Goal: Transaction & Acquisition: Subscribe to service/newsletter

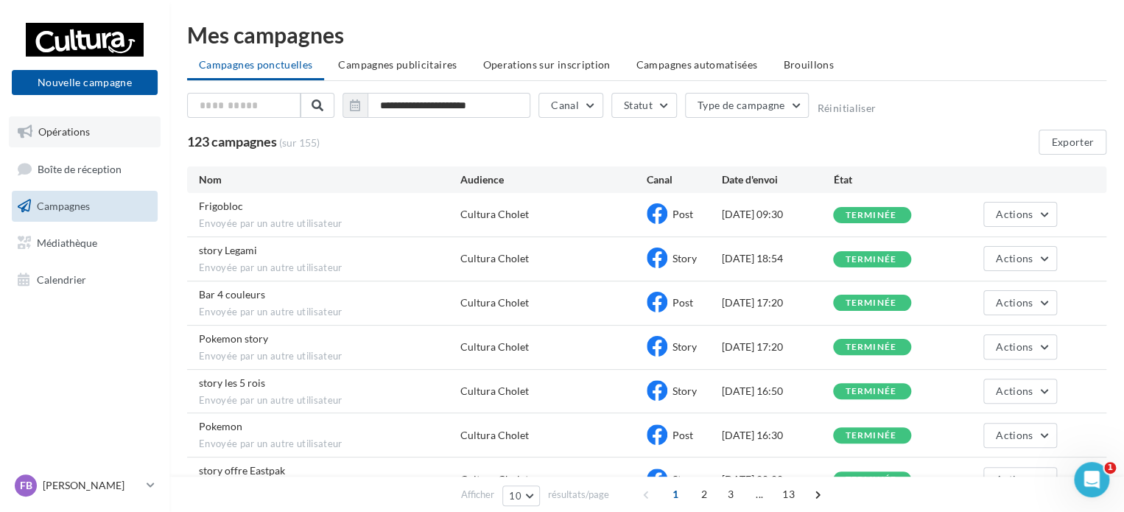
click at [77, 143] on link "Opérations" at bounding box center [85, 131] width 152 height 31
click at [808, 66] on span "Brouillons" at bounding box center [808, 64] width 51 height 13
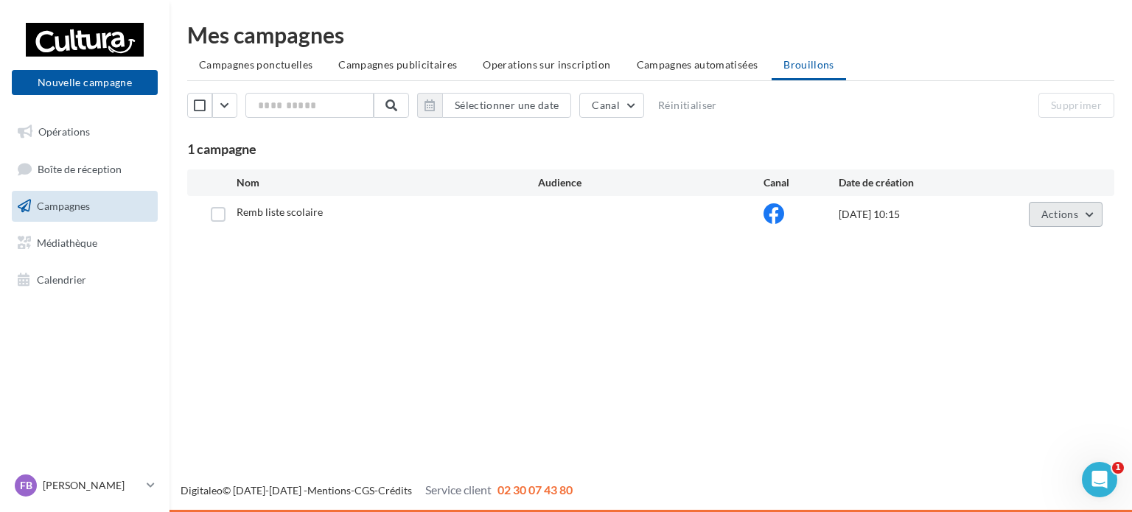
click at [1080, 212] on button "Actions" at bounding box center [1066, 214] width 74 height 25
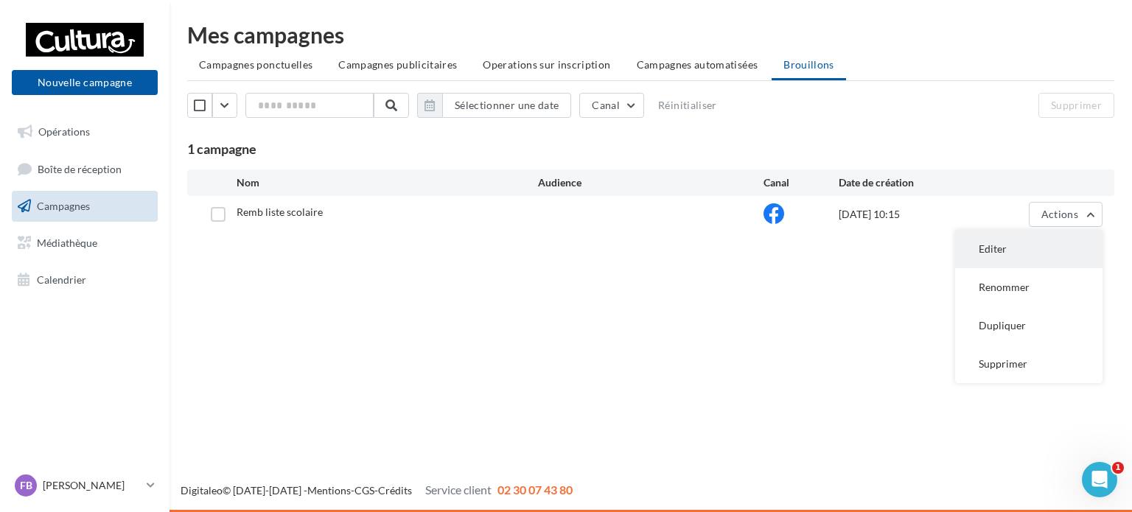
click at [990, 250] on button "Editer" at bounding box center [1028, 249] width 147 height 38
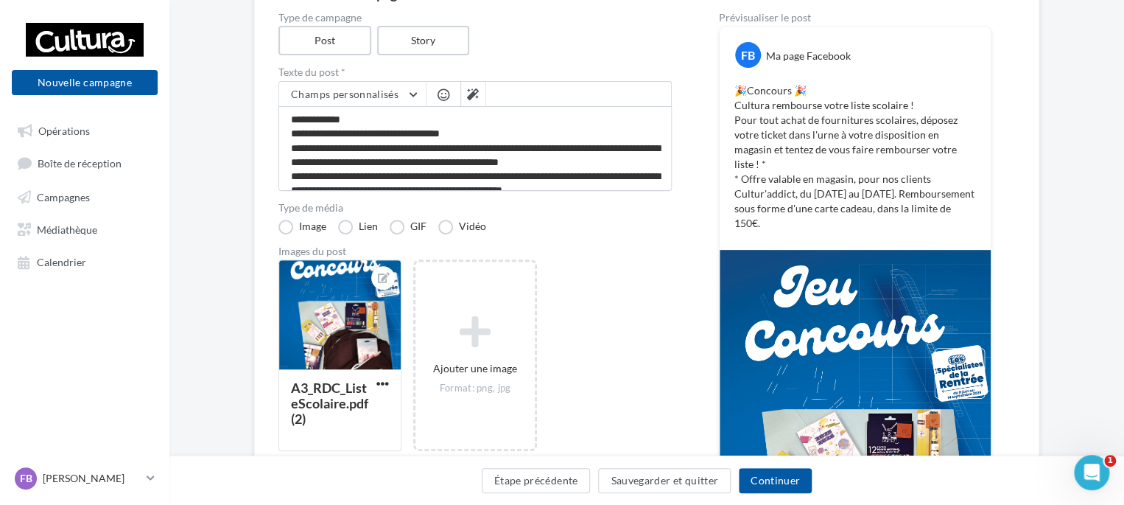
scroll to position [171, 0]
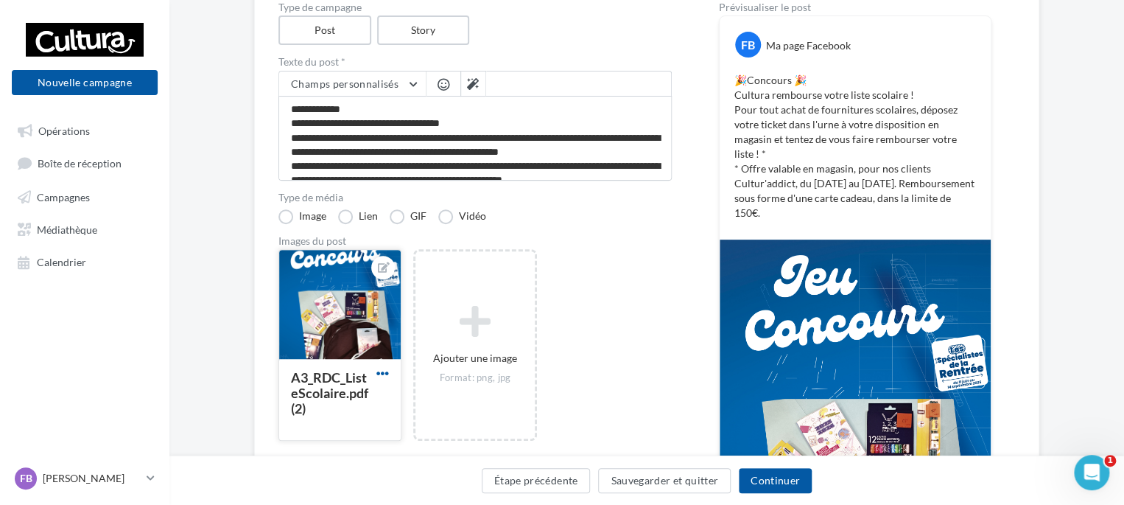
click at [382, 371] on span "button" at bounding box center [383, 373] width 13 height 13
click at [410, 481] on button "Supprimer" at bounding box center [451, 480] width 155 height 38
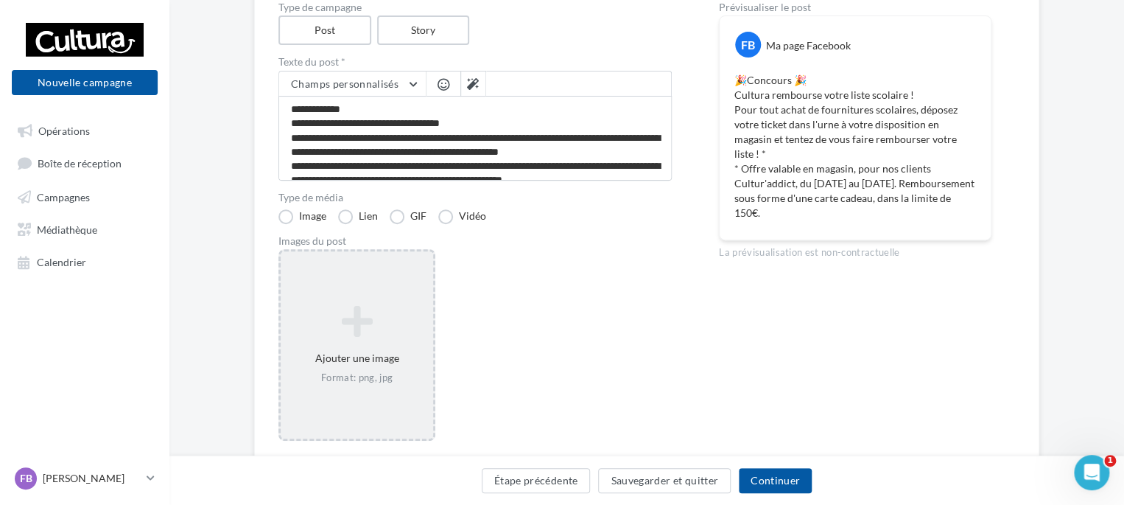
click at [375, 328] on icon at bounding box center [357, 321] width 141 height 35
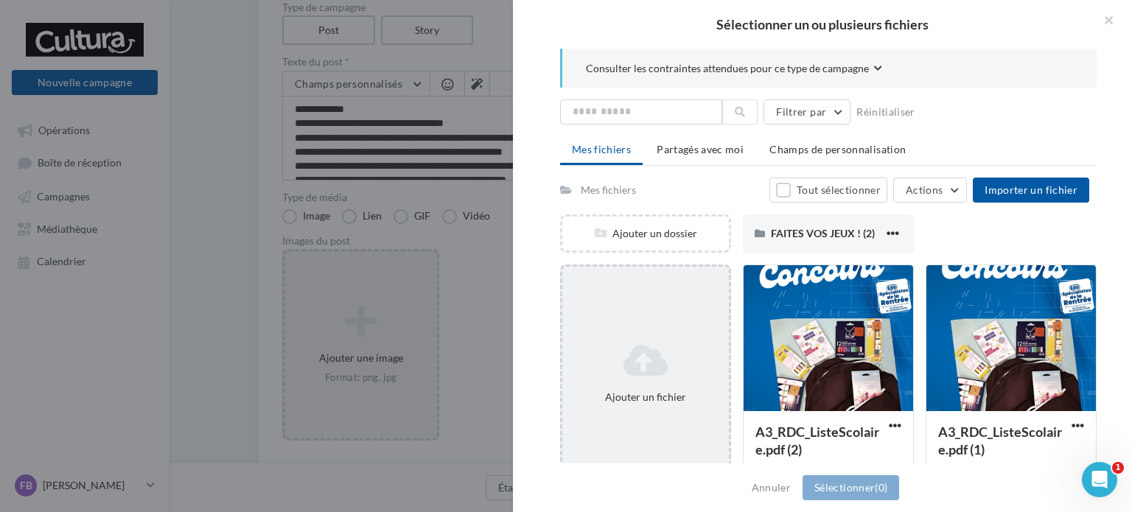
click at [668, 345] on icon at bounding box center [645, 360] width 155 height 35
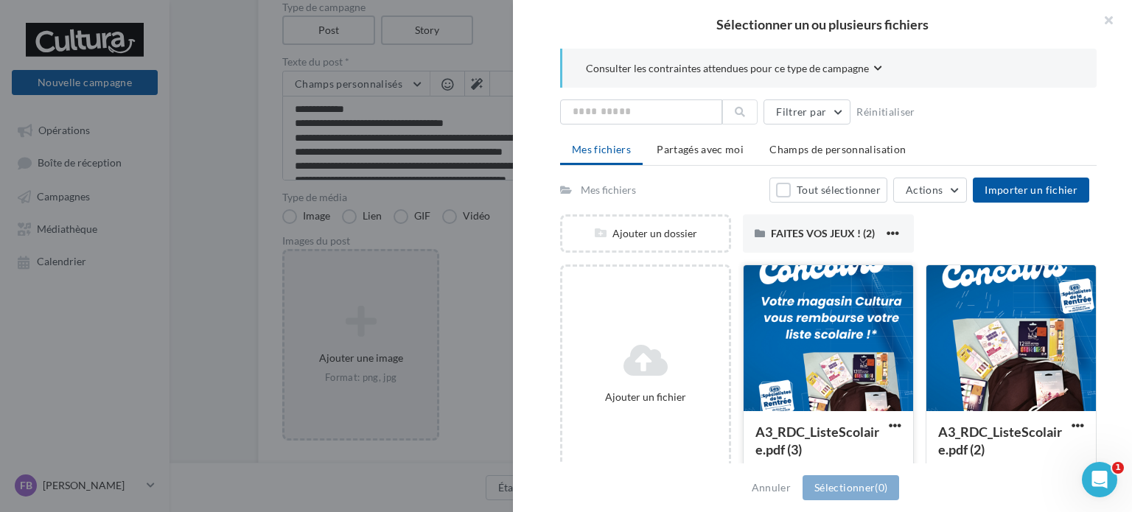
click at [830, 367] on div at bounding box center [828, 338] width 169 height 147
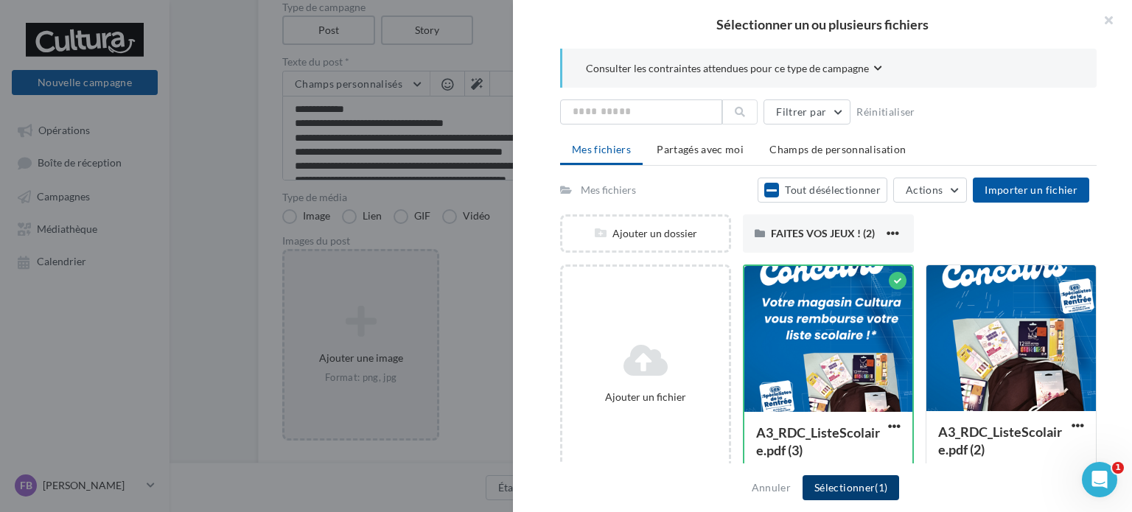
click at [837, 483] on button "Sélectionner (1)" at bounding box center [850, 487] width 97 height 25
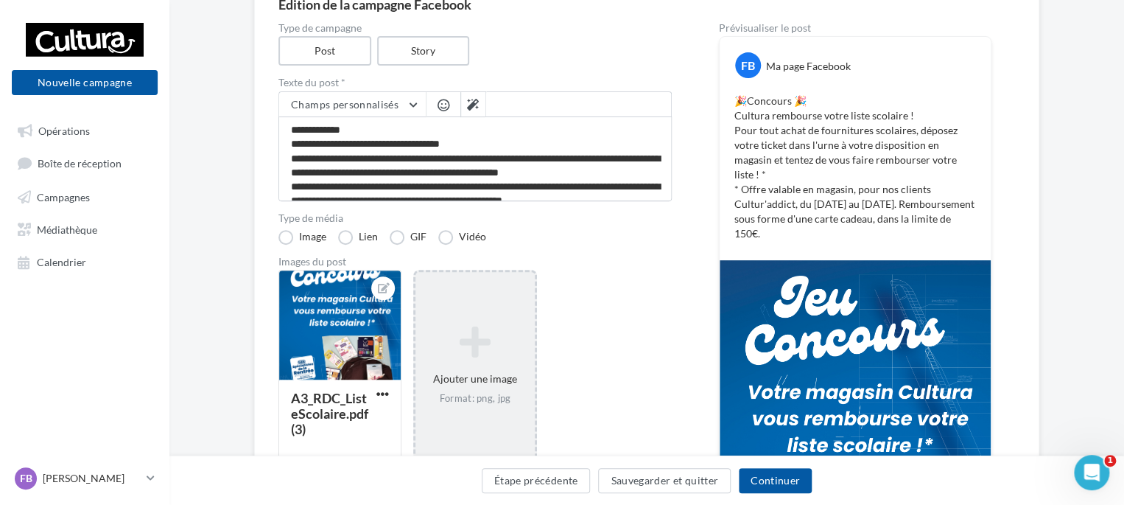
scroll to position [150, 0]
click at [755, 478] on button "Continuer" at bounding box center [775, 480] width 73 height 25
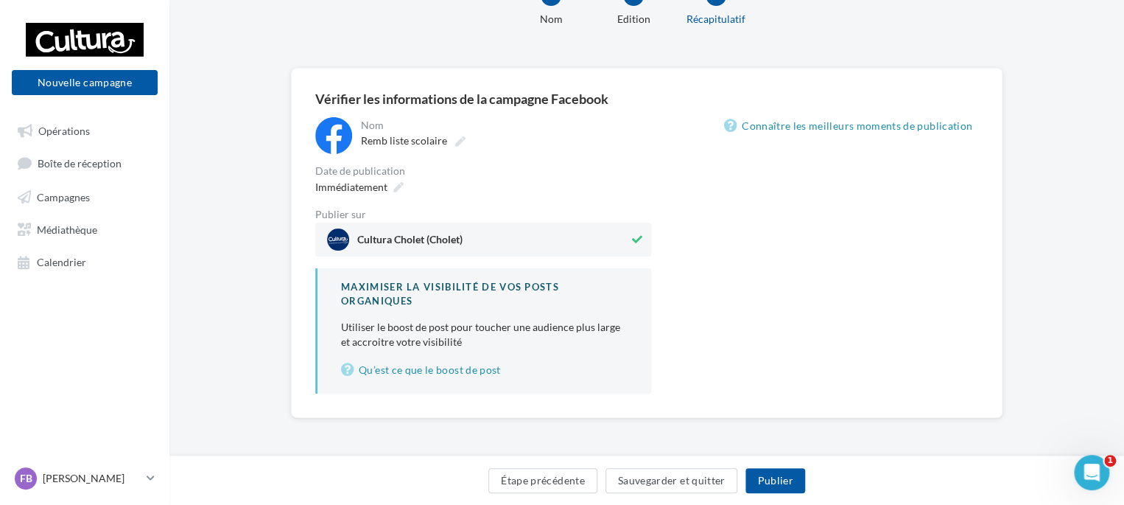
scroll to position [55, 0]
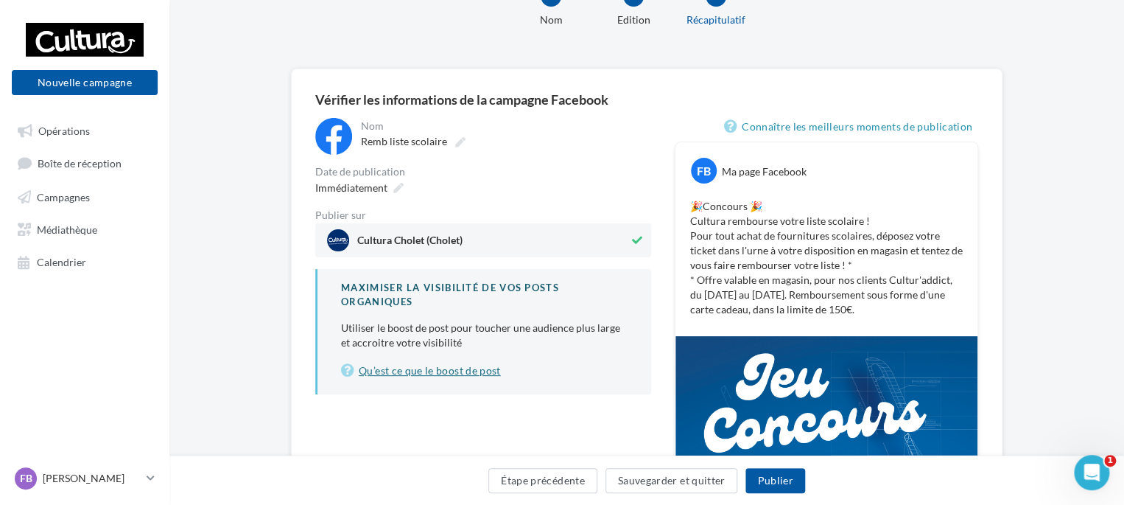
click at [483, 368] on link "Qu’est ce que le boost de post" at bounding box center [484, 371] width 287 height 18
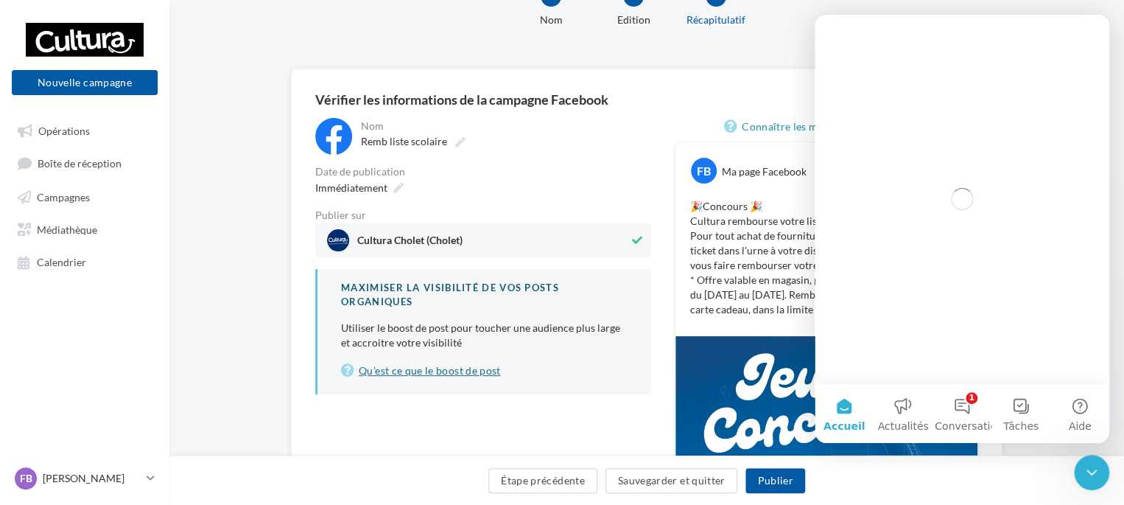
scroll to position [0, 0]
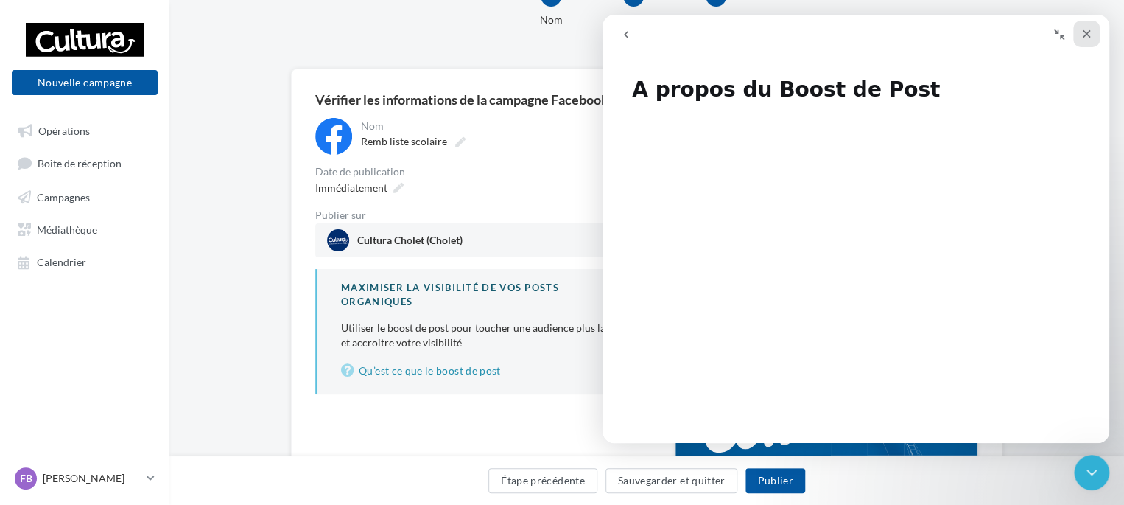
click at [1089, 34] on icon "Fermer" at bounding box center [1087, 34] width 12 height 12
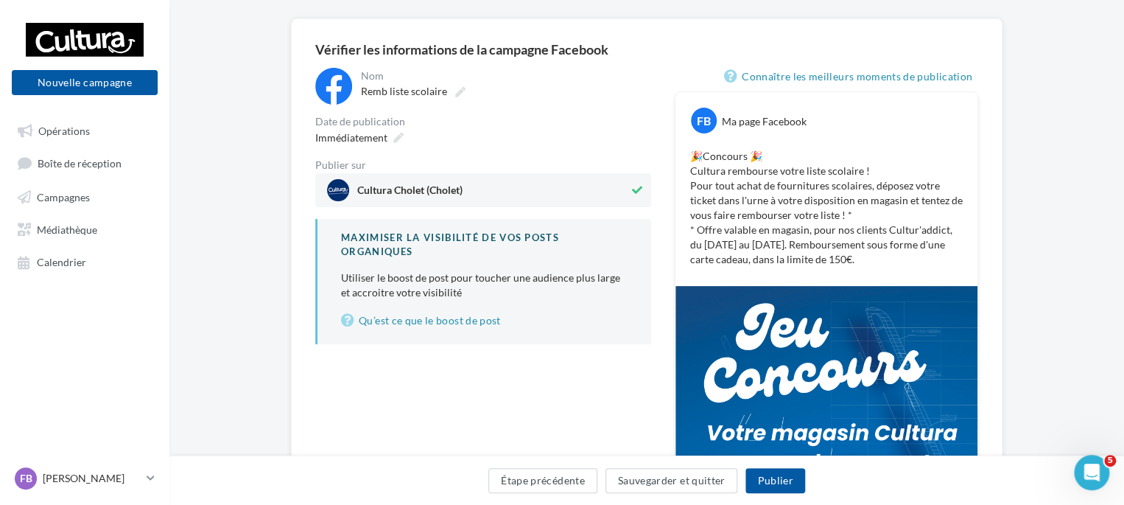
scroll to position [105, 0]
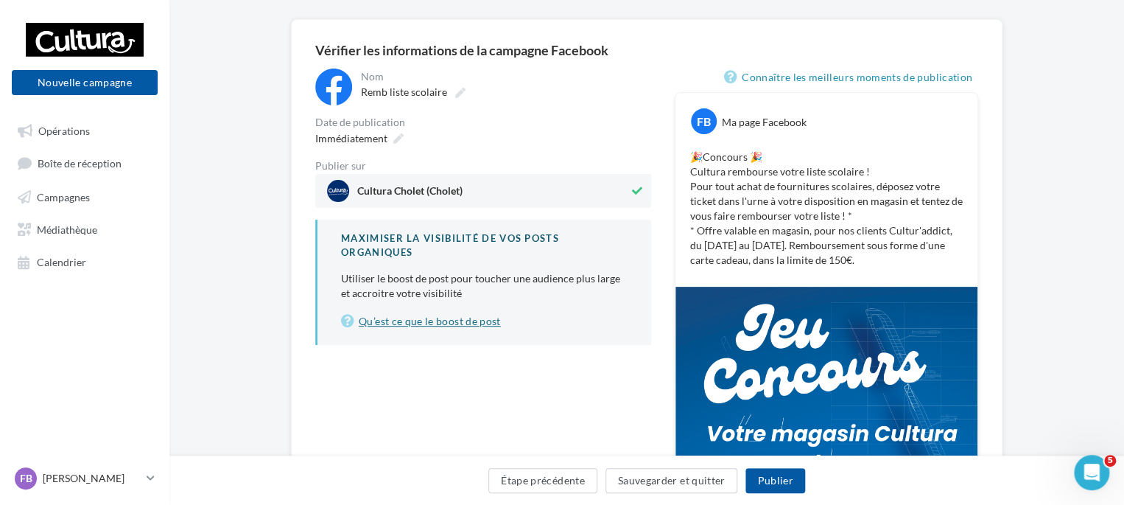
click at [463, 319] on link "Qu’est ce que le boost de post" at bounding box center [484, 321] width 287 height 18
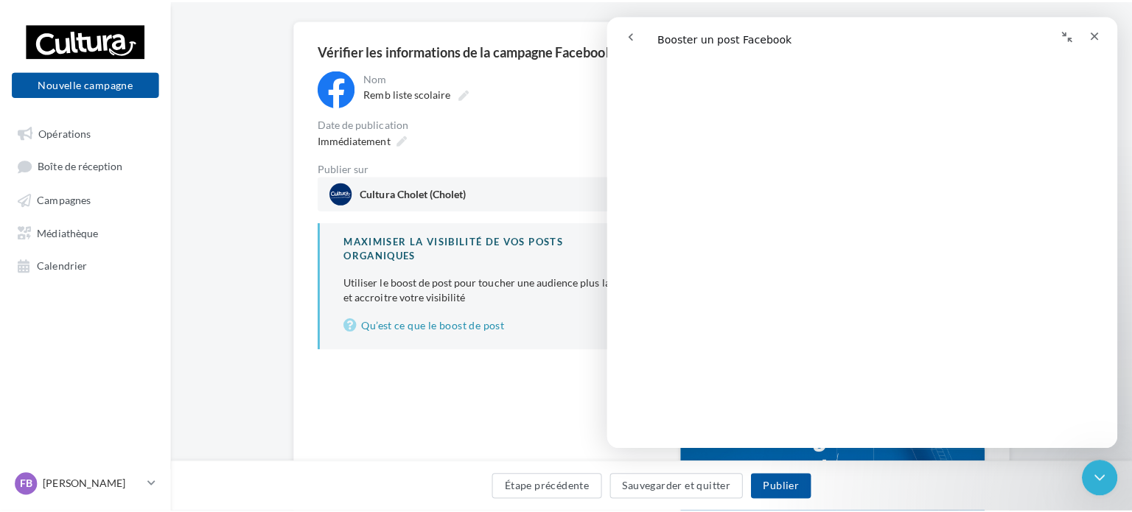
scroll to position [1458, 0]
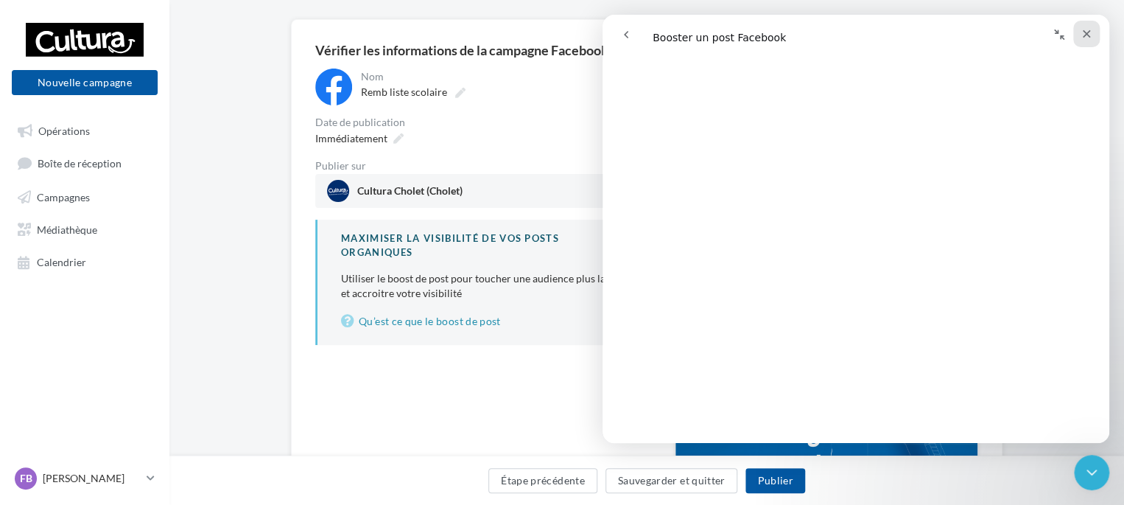
click at [1094, 35] on div "Fermer" at bounding box center [1087, 34] width 27 height 27
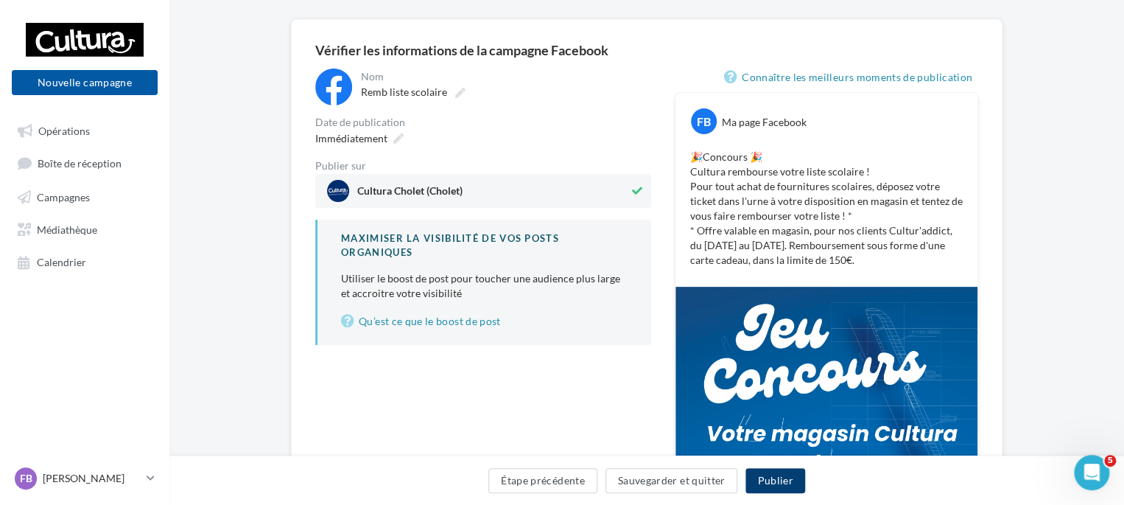
click at [778, 486] on button "Publier" at bounding box center [775, 480] width 59 height 25
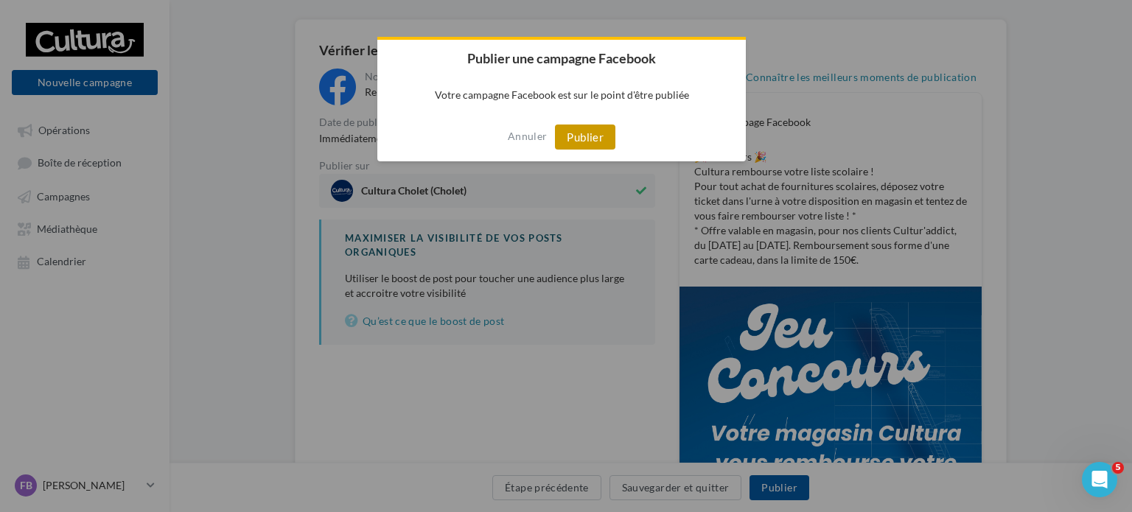
click at [584, 142] on button "Publier" at bounding box center [585, 137] width 60 height 25
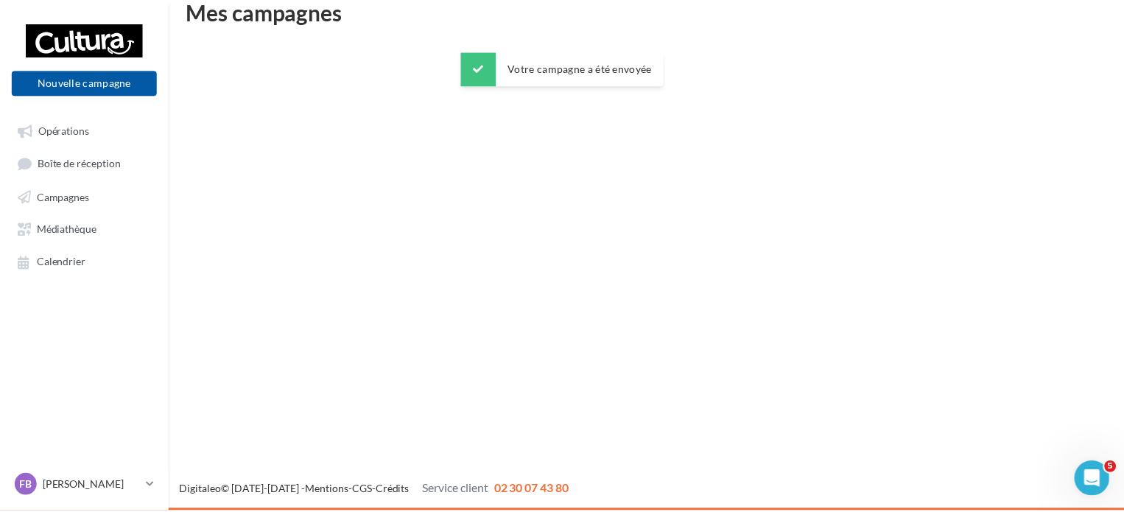
scroll to position [24, 0]
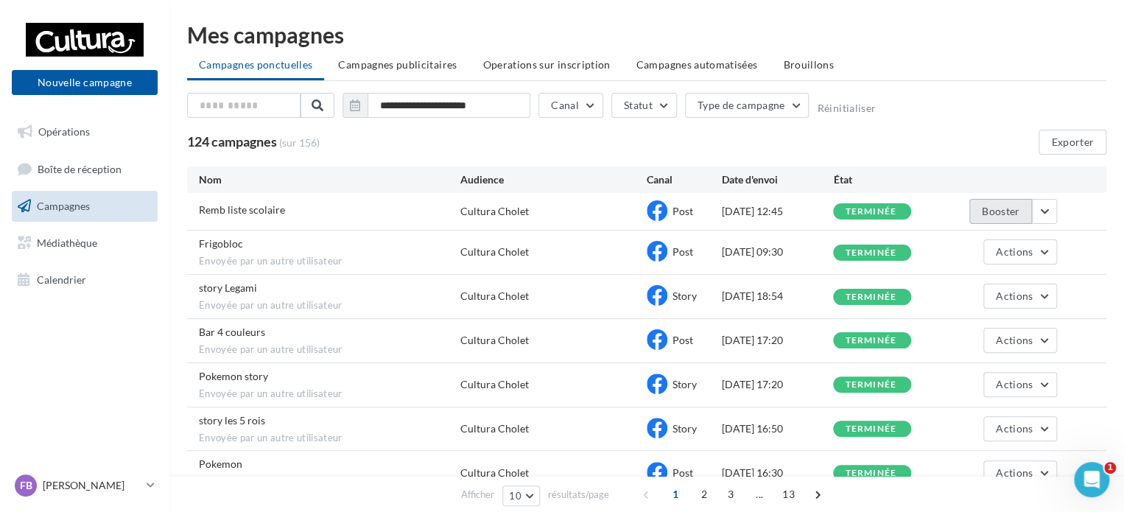
click at [999, 209] on button "Booster" at bounding box center [1001, 211] width 63 height 25
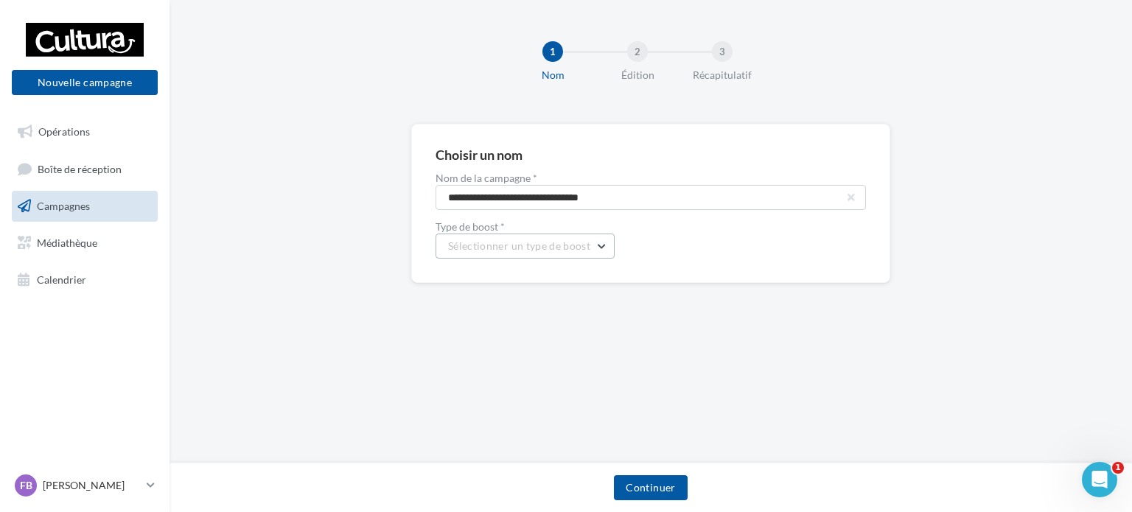
click at [596, 247] on button "Sélectionner un type de boost" at bounding box center [524, 246] width 179 height 25
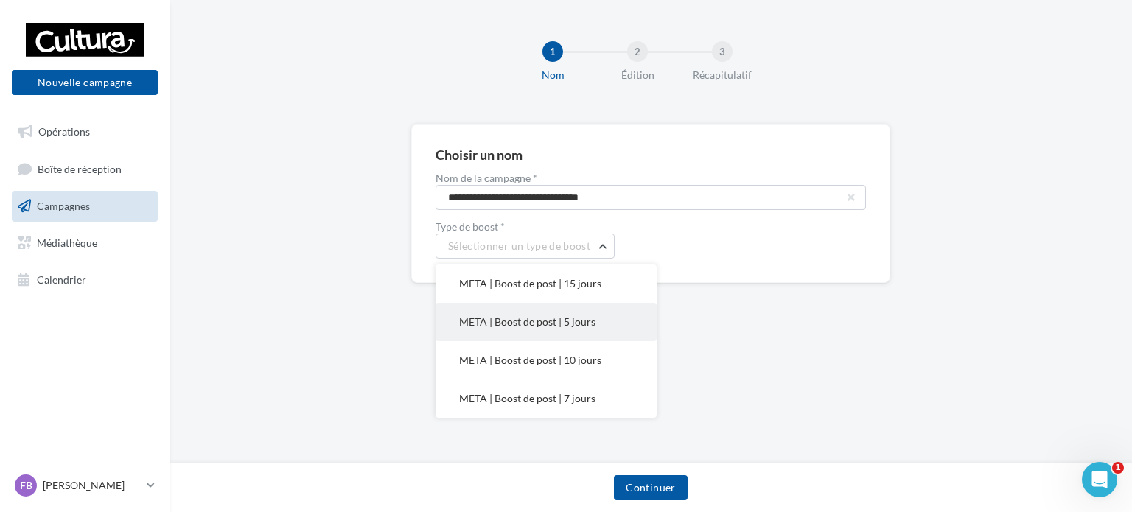
click at [514, 320] on span "META | Boost de post | 5 jours" at bounding box center [527, 321] width 136 height 13
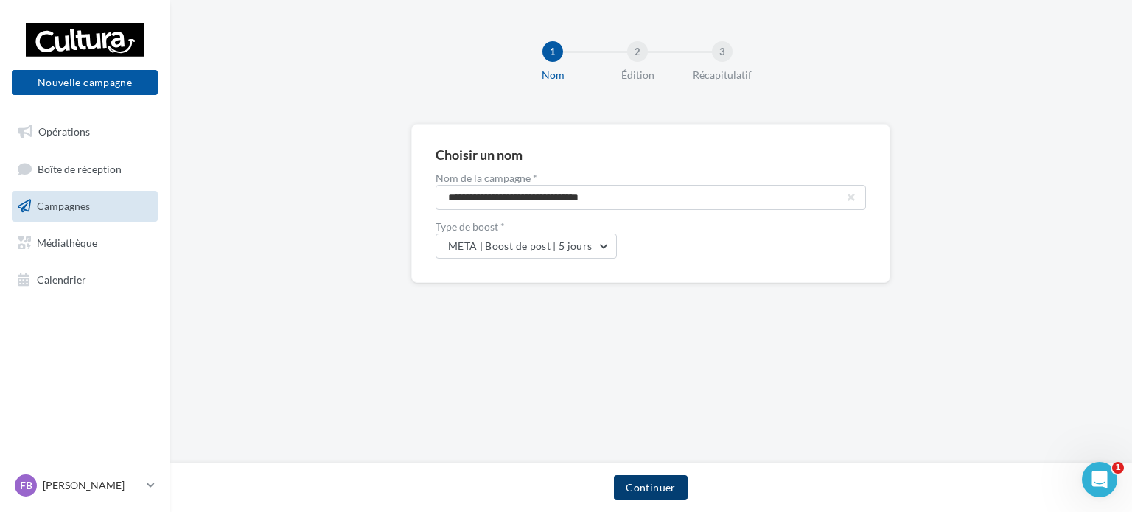
click at [640, 486] on button "Continuer" at bounding box center [650, 487] width 73 height 25
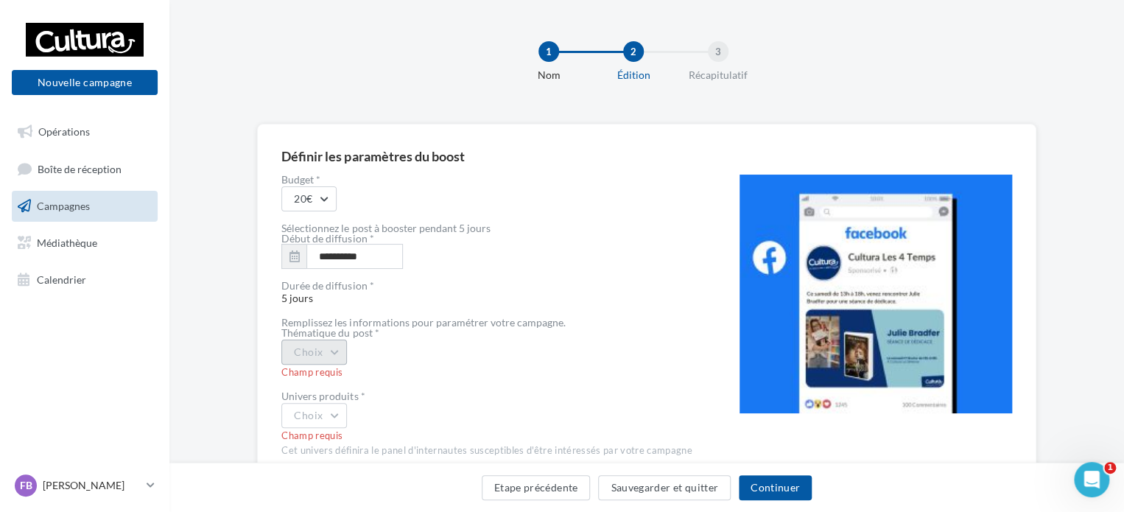
click at [336, 350] on button "Choix" at bounding box center [314, 352] width 66 height 25
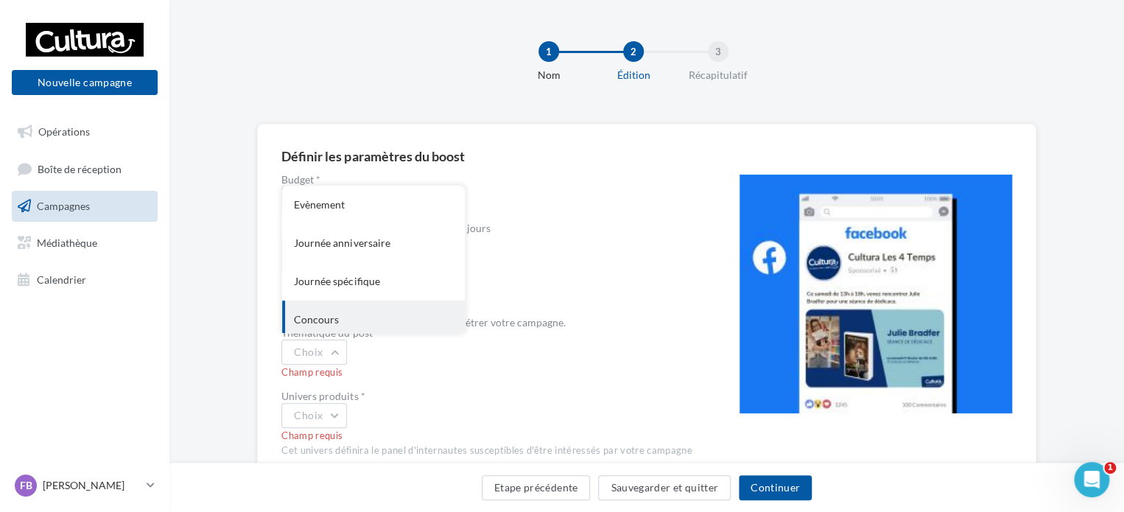
click at [312, 315] on div "Concours" at bounding box center [373, 320] width 183 height 38
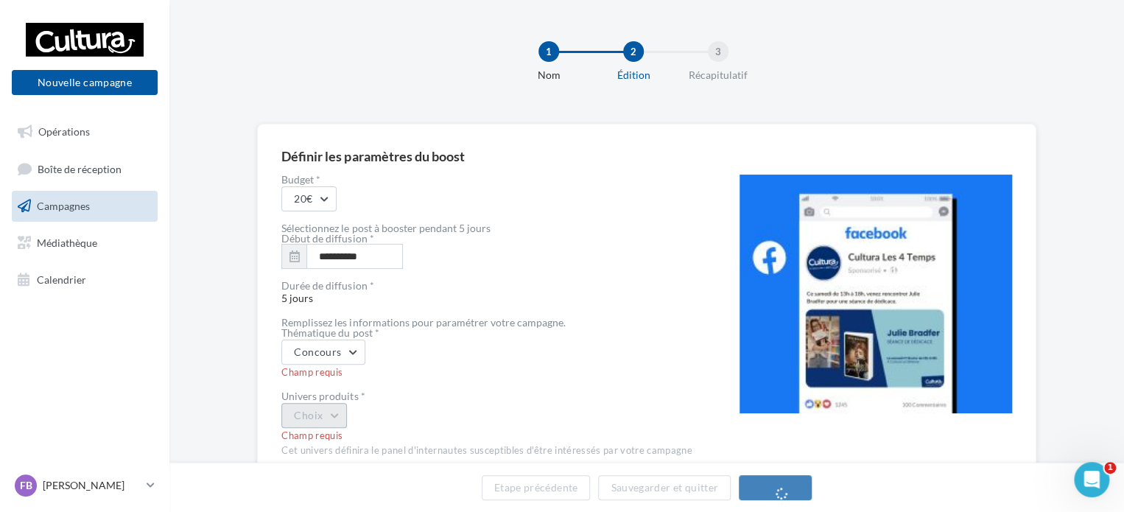
click at [326, 419] on button "Choix" at bounding box center [314, 415] width 66 height 25
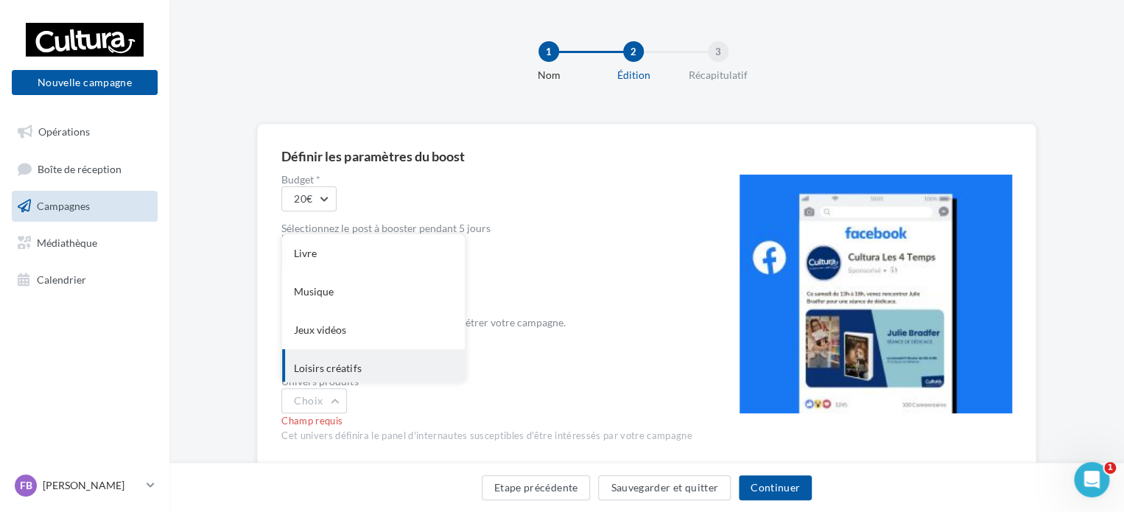
click at [363, 356] on div "Loisirs créatifs" at bounding box center [373, 368] width 183 height 38
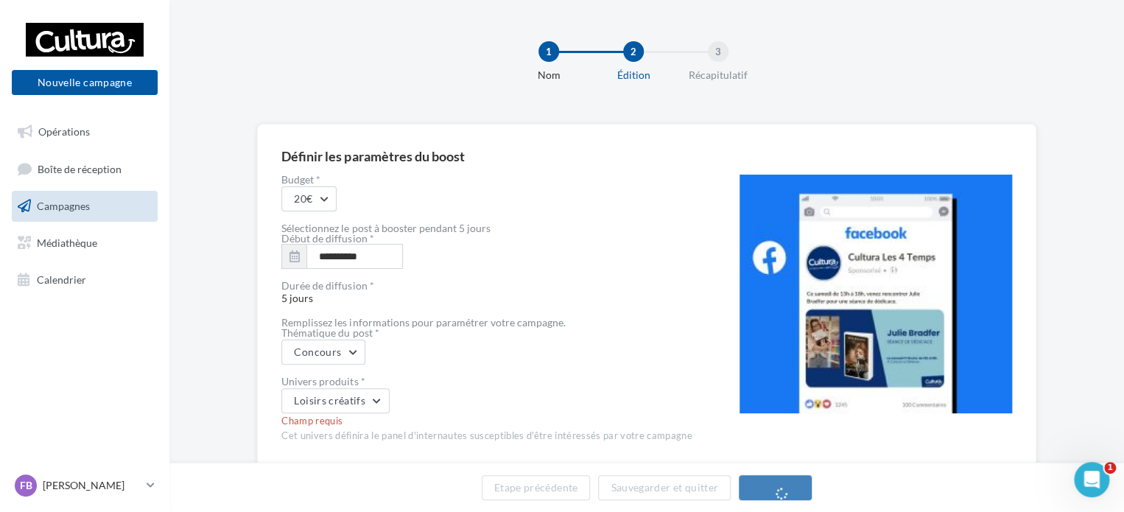
click at [507, 365] on div "**********" at bounding box center [486, 309] width 410 height 268
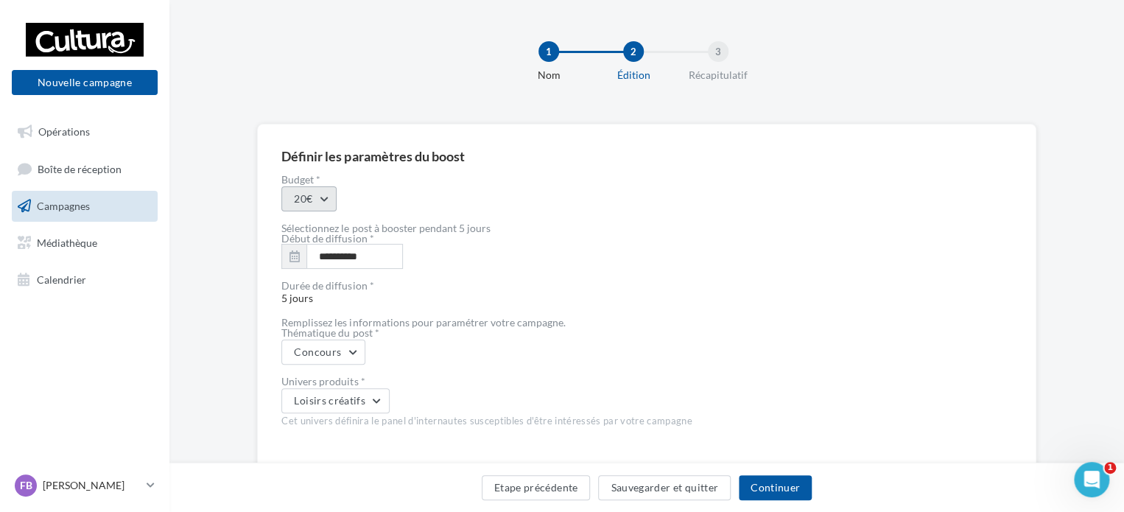
click at [327, 195] on button "20€" at bounding box center [308, 198] width 55 height 25
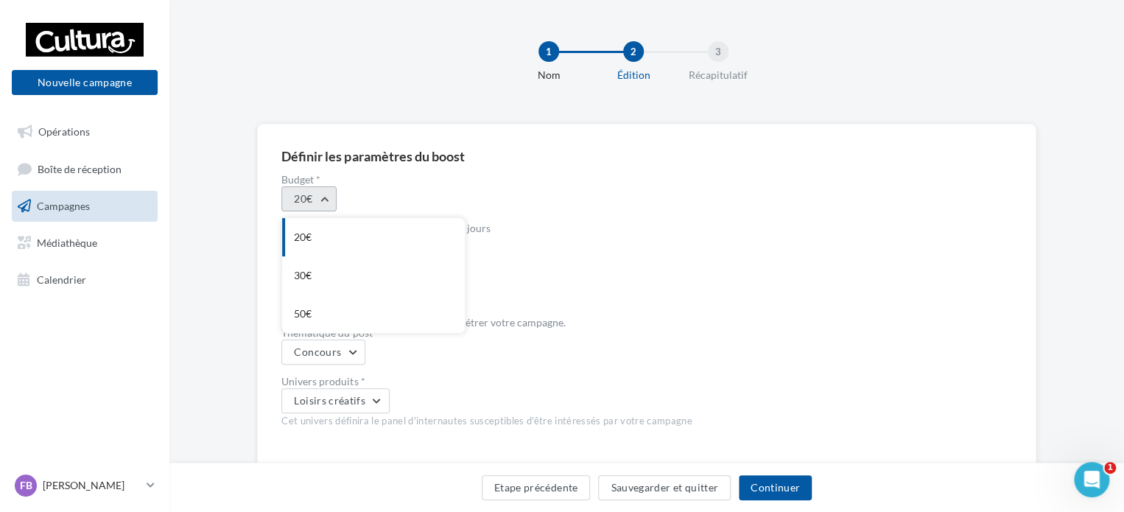
click at [327, 195] on button "20€" at bounding box center [308, 198] width 55 height 25
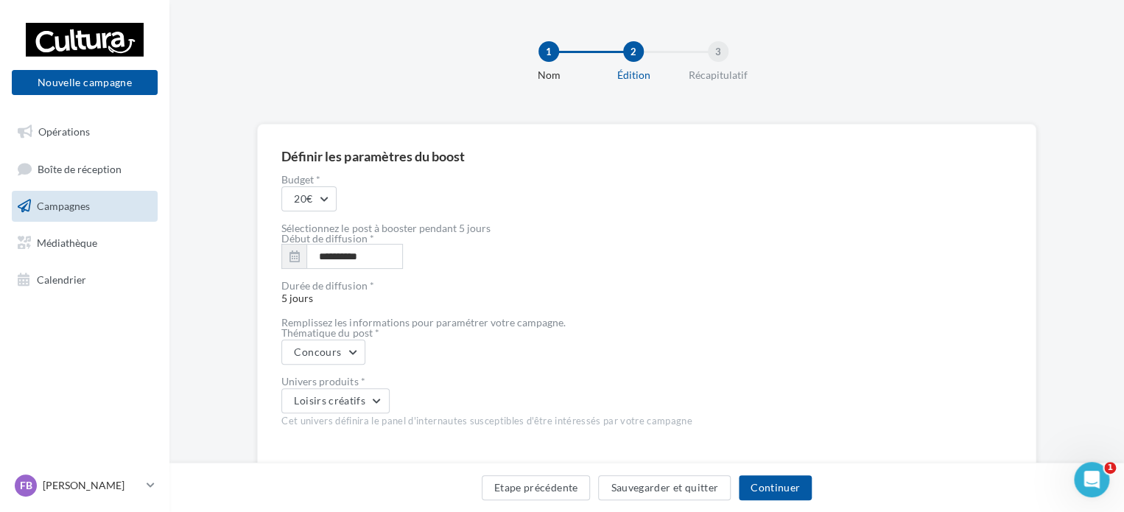
click at [566, 200] on div "20€" at bounding box center [486, 198] width 410 height 25
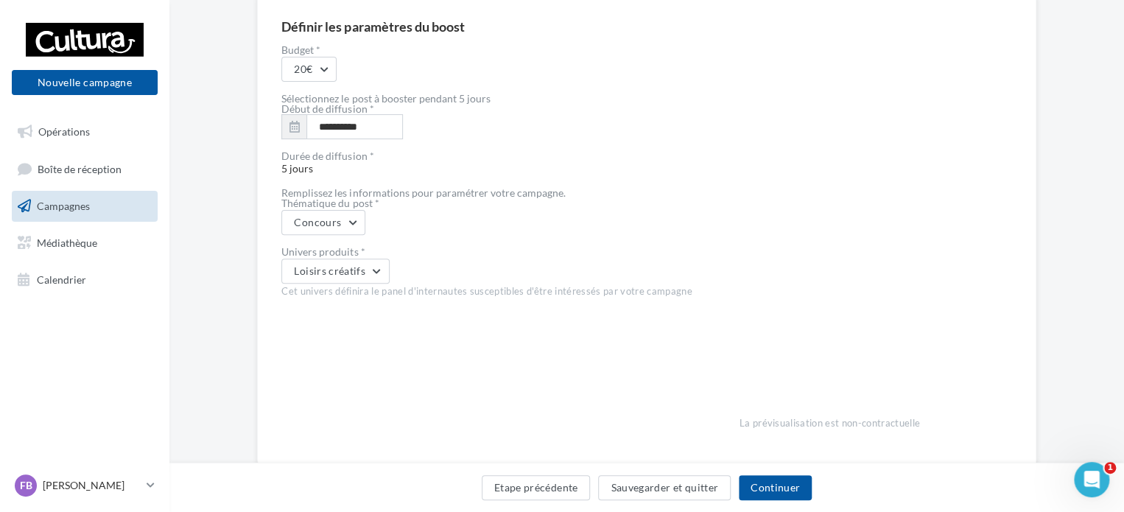
scroll to position [170, 0]
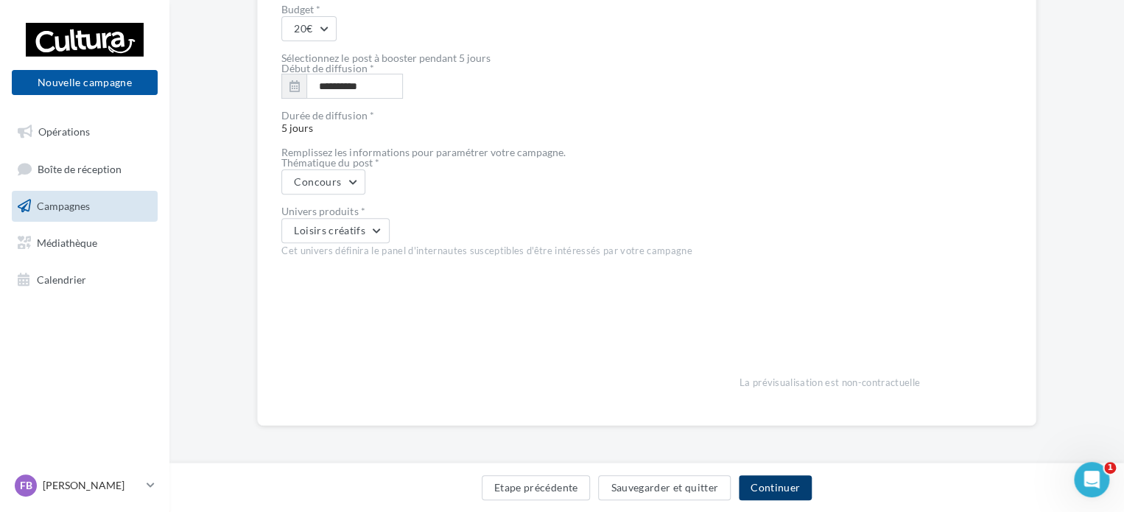
click at [763, 484] on button "Continuer" at bounding box center [775, 487] width 73 height 25
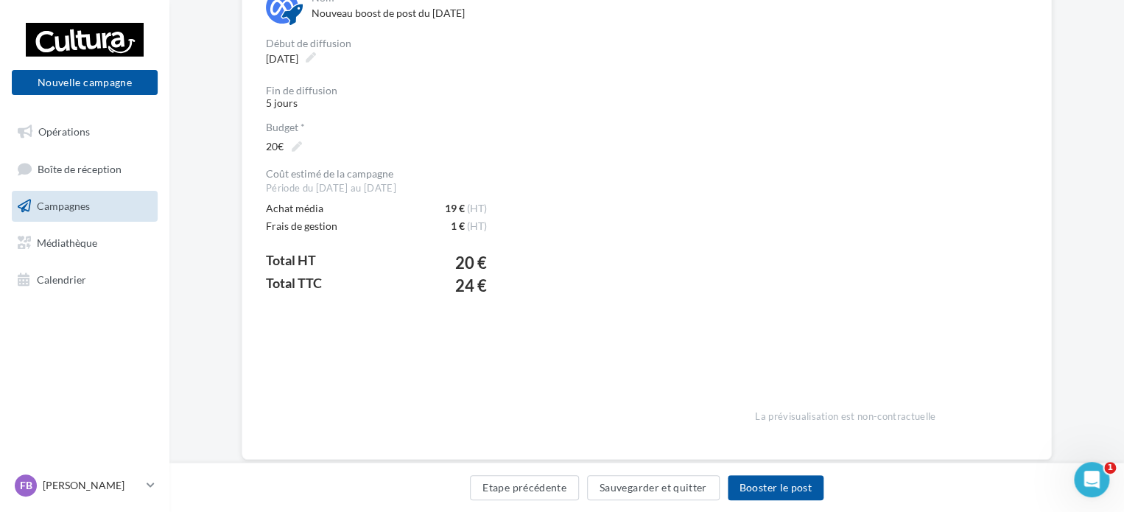
scroll to position [323, 0]
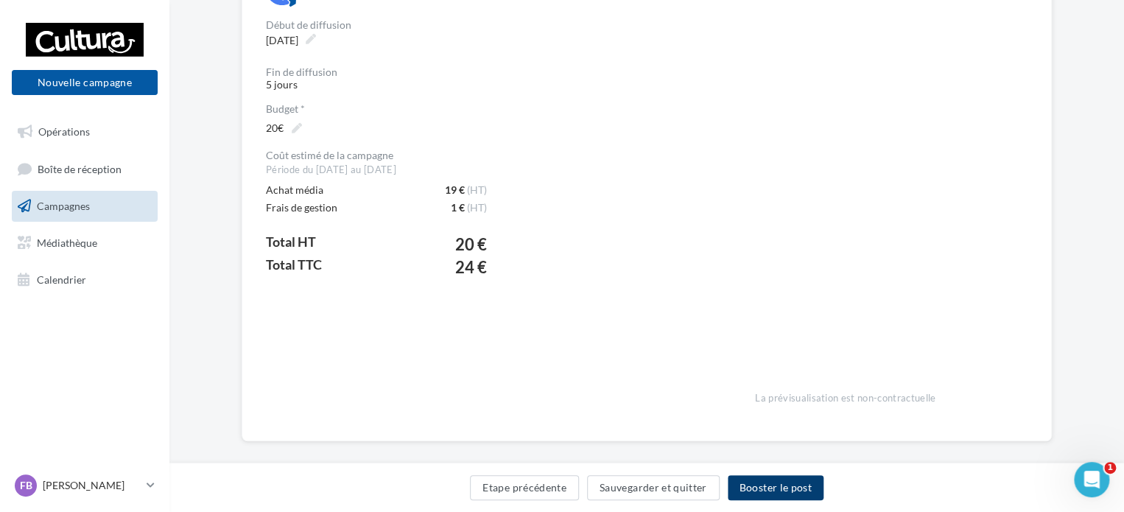
click at [762, 481] on button "Booster le post" at bounding box center [776, 487] width 96 height 25
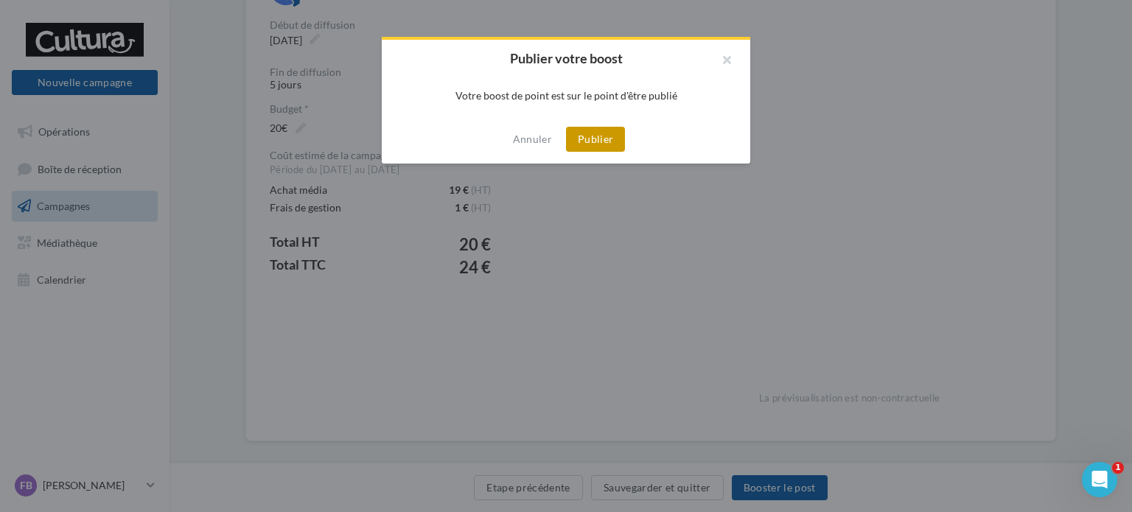
click at [596, 144] on button "Publier" at bounding box center [595, 139] width 59 height 25
